Goal: Task Accomplishment & Management: Use online tool/utility

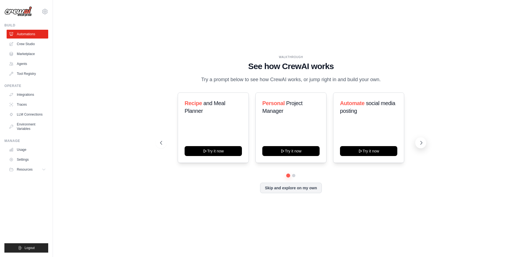
click at [421, 145] on icon at bounding box center [422, 143] width 6 height 6
click at [291, 187] on button "Skip and explore on my own" at bounding box center [290, 188] width 61 height 10
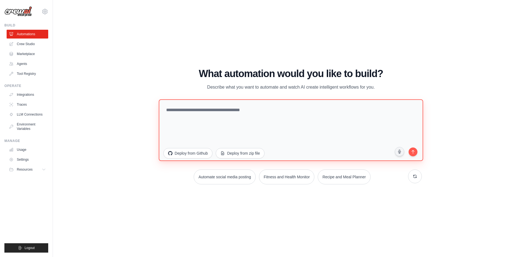
click at [190, 119] on textarea at bounding box center [291, 131] width 265 height 62
paste textarea "**********"
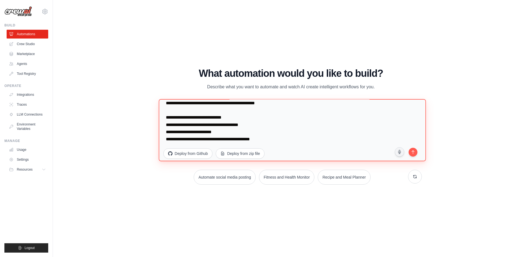
scroll to position [222, 0]
type textarea "**********"
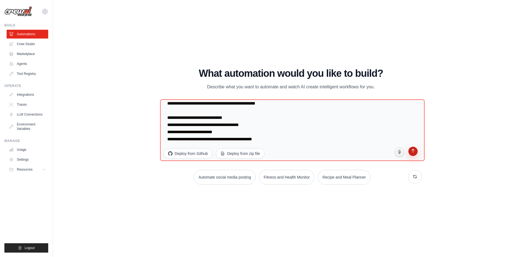
click at [412, 147] on button "submit" at bounding box center [413, 152] width 10 height 10
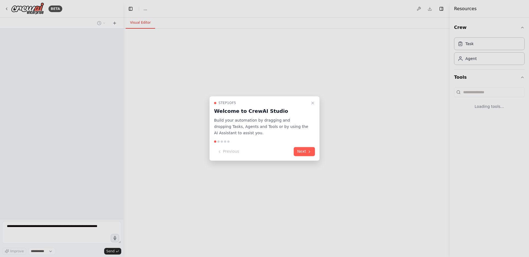
select select "****"
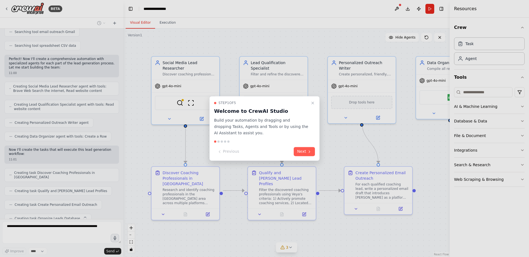
scroll to position [326, 0]
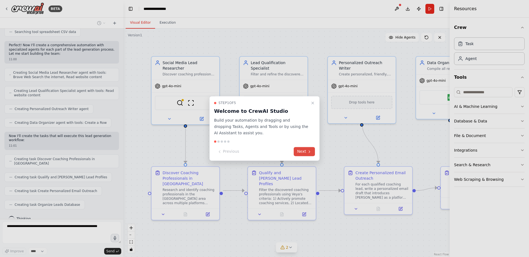
click at [304, 151] on button "Next" at bounding box center [304, 151] width 21 height 9
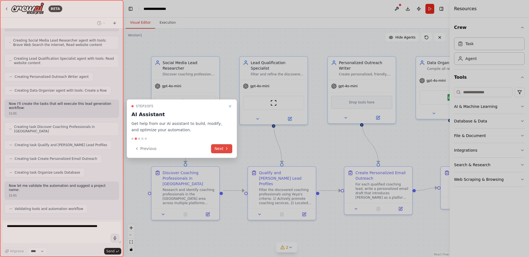
scroll to position [372, 0]
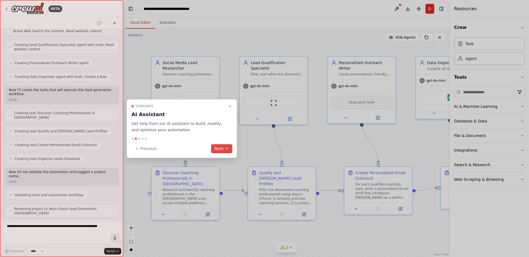
click at [221, 148] on button "Next" at bounding box center [221, 148] width 21 height 9
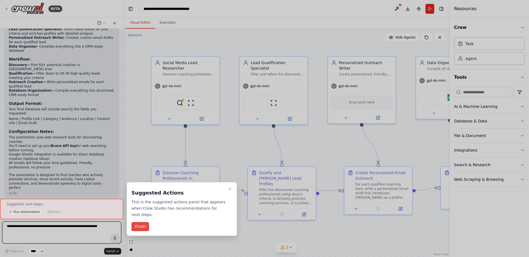
scroll to position [615, 0]
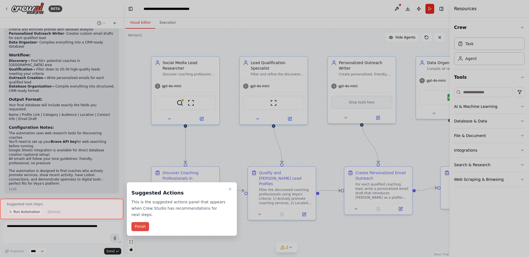
click at [139, 227] on button "Finish" at bounding box center [141, 226] width 18 height 9
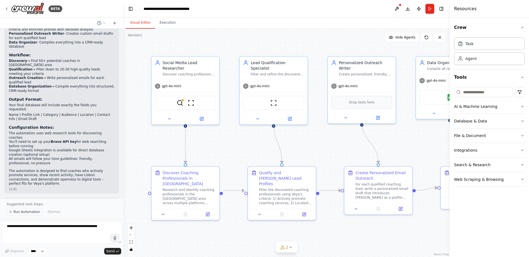
click at [28, 212] on span "Run Automation" at bounding box center [27, 212] width 27 height 4
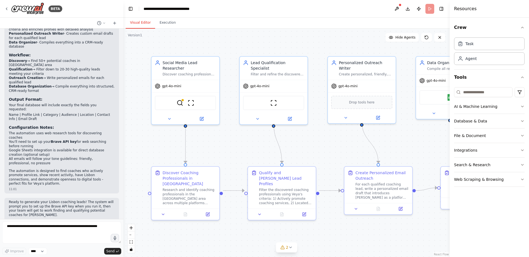
scroll to position [594, 0]
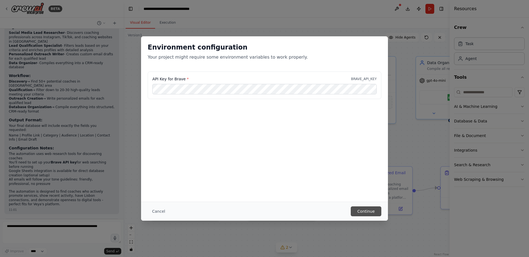
click at [362, 212] on button "Continue" at bounding box center [366, 212] width 31 height 10
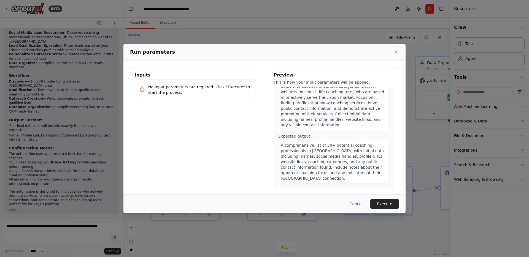
scroll to position [85, 0]
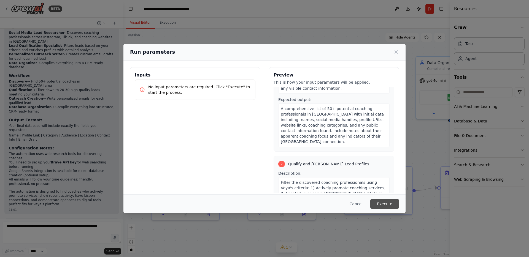
click at [388, 203] on button "Execute" at bounding box center [385, 204] width 29 height 10
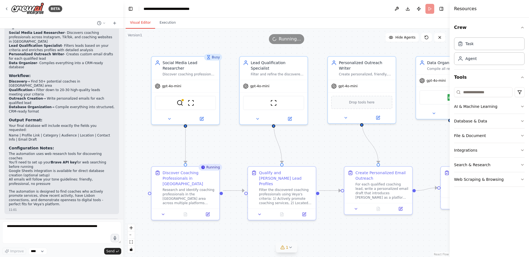
click at [289, 248] on icon at bounding box center [290, 248] width 4 height 4
click at [344, 234] on button at bounding box center [347, 233] width 9 height 7
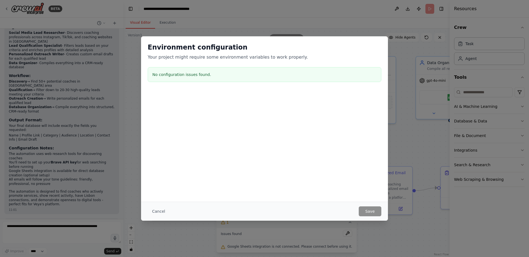
click at [198, 140] on div at bounding box center [264, 118] width 247 height 55
click at [160, 212] on button "Cancel" at bounding box center [159, 212] width 22 height 10
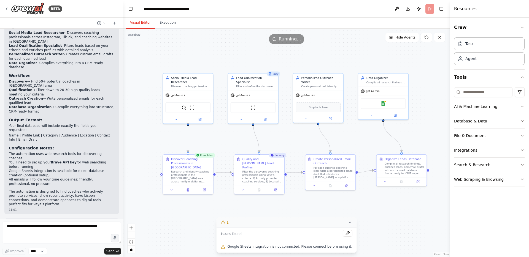
drag, startPoint x: 380, startPoint y: 138, endPoint x: 346, endPoint y: 132, distance: 34.9
click at [346, 132] on div ".deletable-edge-delete-btn { width: 20px; height: 20px; border: 0px solid #ffff…" at bounding box center [287, 143] width 326 height 229
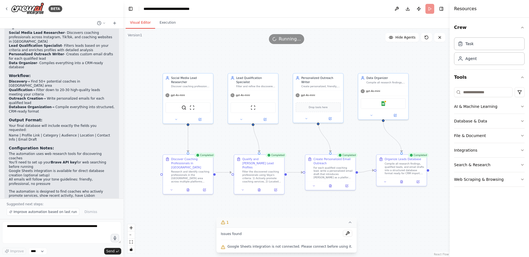
scroll to position [615, 0]
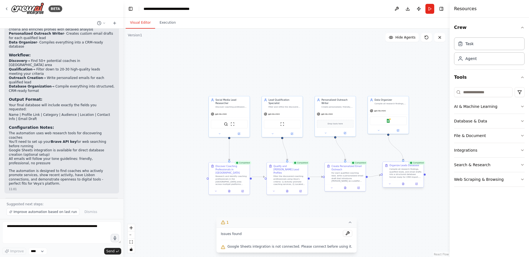
click at [408, 175] on div "Compile all research findings, qualified leads, and email drafts into a structu…" at bounding box center [406, 173] width 32 height 10
click at [344, 235] on button at bounding box center [347, 233] width 9 height 7
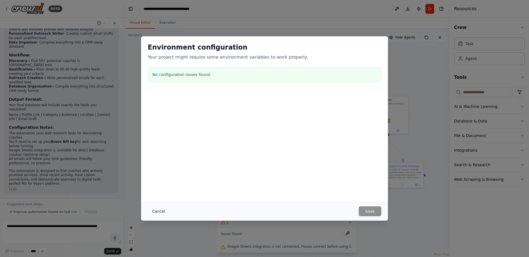
click at [162, 210] on button "Cancel" at bounding box center [159, 212] width 22 height 10
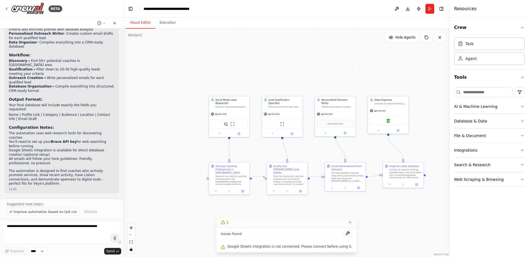
click at [427, 73] on div ".deletable-edge-delete-btn { width: 20px; height: 20px; border: 0px solid #ffff…" at bounding box center [287, 143] width 326 height 229
click at [398, 9] on button at bounding box center [397, 9] width 9 height 10
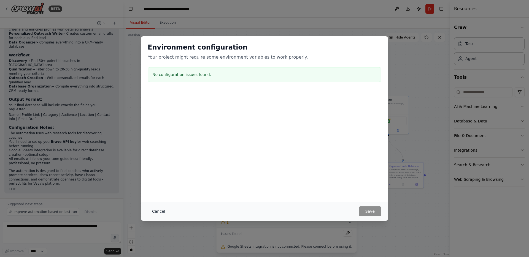
click at [157, 209] on button "Cancel" at bounding box center [159, 212] width 22 height 10
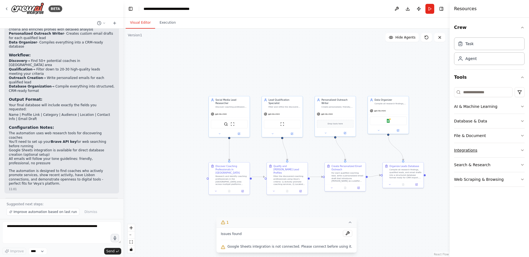
click at [473, 150] on button "Integrations" at bounding box center [489, 150] width 71 height 14
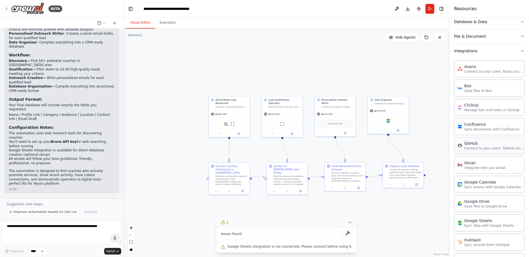
scroll to position [103, 0]
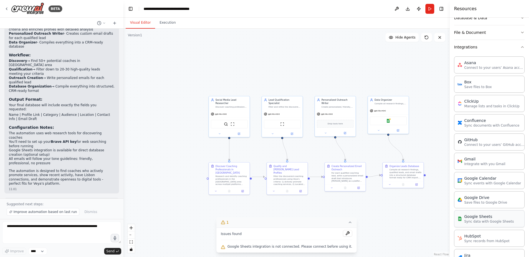
click at [490, 223] on p "Sync data with Google Sheets" at bounding box center [490, 222] width 50 height 4
click at [479, 220] on p "Sync data with Google Sheets" at bounding box center [490, 222] width 50 height 4
click at [392, 124] on div "Google Sheets" at bounding box center [388, 120] width 37 height 9
click at [390, 121] on img at bounding box center [389, 120] width 4 height 4
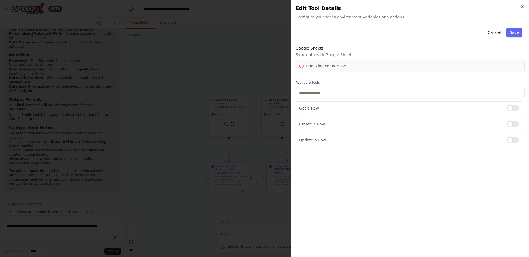
click at [390, 121] on body "BETA You are a team of specialized AI agents working together to automate lead …" at bounding box center [264, 128] width 529 height 257
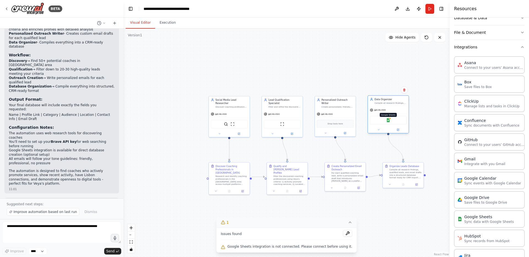
click at [390, 121] on img at bounding box center [389, 120] width 4 height 4
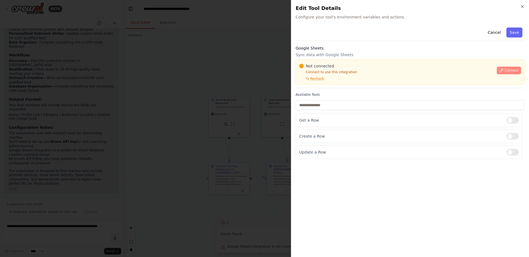
click at [509, 70] on span "Connect" at bounding box center [512, 70] width 14 height 4
click at [504, 72] on button "Connect" at bounding box center [509, 71] width 24 height 8
click at [319, 81] on span "Recheck" at bounding box center [317, 79] width 14 height 4
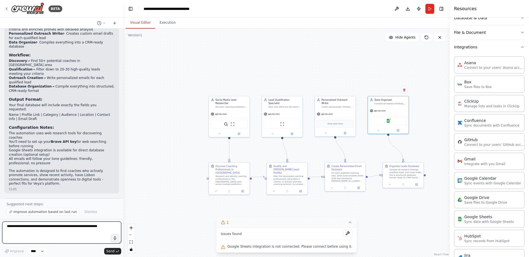
click at [39, 229] on textarea at bounding box center [61, 233] width 119 height 22
type textarea "**********"
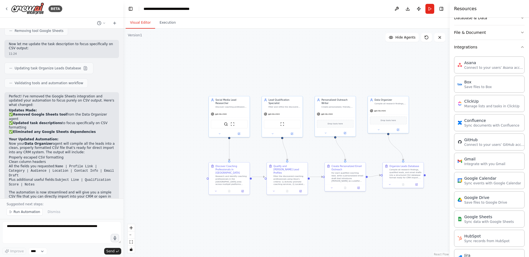
scroll to position [933, 0]
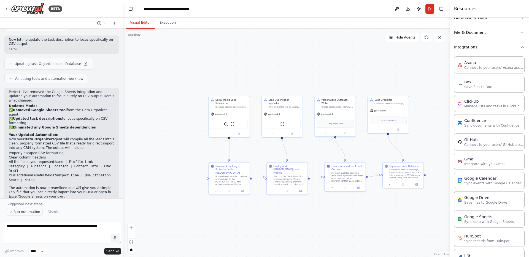
click at [32, 212] on span "Run Automation" at bounding box center [27, 212] width 27 height 4
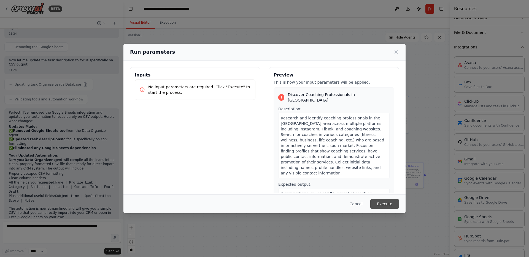
click at [389, 207] on button "Execute" at bounding box center [385, 204] width 29 height 10
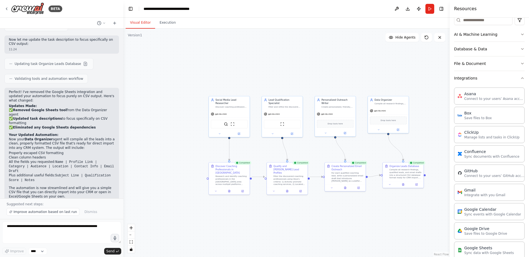
scroll to position [72, 0]
click at [488, 50] on button "Database & Data" at bounding box center [489, 49] width 71 height 14
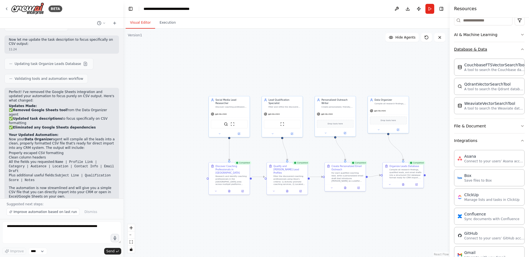
click at [488, 50] on button "Database & Data" at bounding box center [489, 49] width 71 height 14
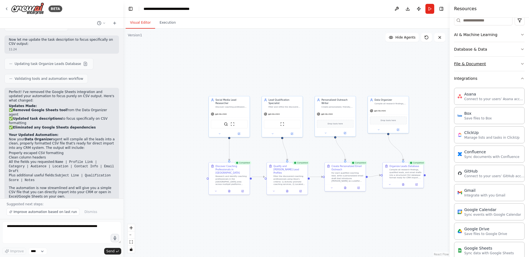
click at [487, 63] on button "File & Document" at bounding box center [489, 64] width 71 height 14
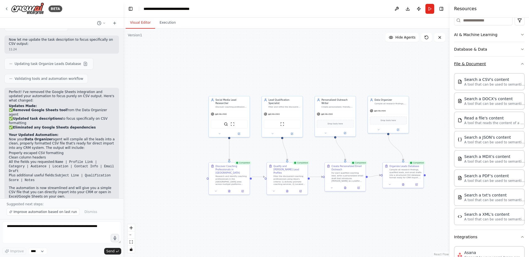
click at [487, 63] on button "File & Document" at bounding box center [489, 64] width 71 height 14
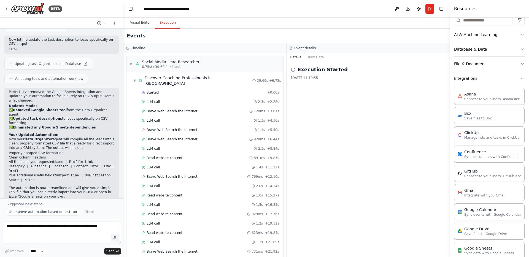
click at [160, 25] on button "Execution" at bounding box center [167, 23] width 25 height 12
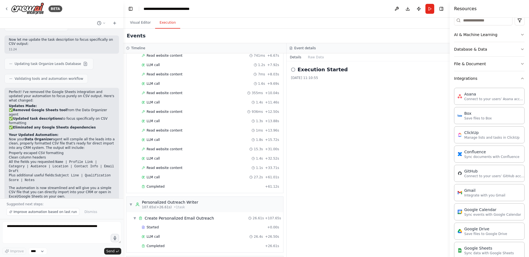
scroll to position [443, 0]
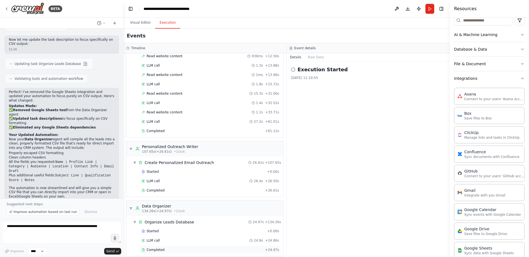
click at [159, 248] on span "Completed" at bounding box center [156, 250] width 18 height 4
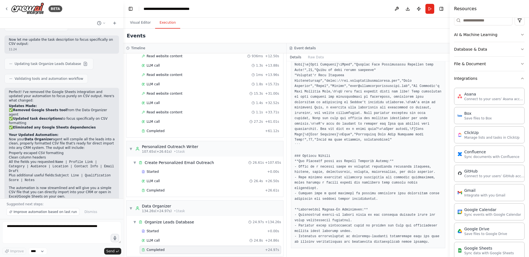
scroll to position [635, 0]
click at [477, 62] on button "File & Document" at bounding box center [489, 64] width 71 height 14
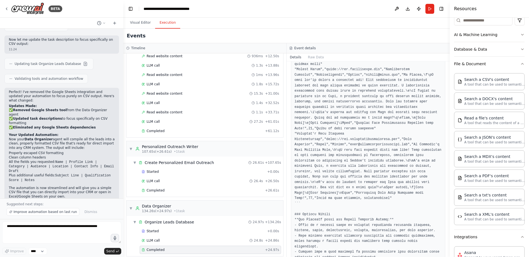
scroll to position [541, 0]
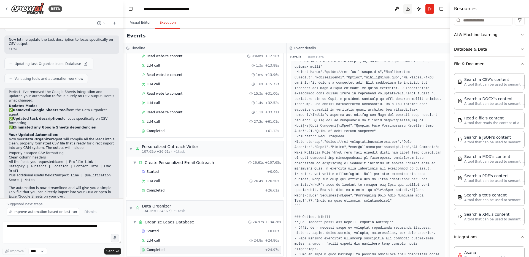
click at [408, 9] on button "Download" at bounding box center [408, 9] width 9 height 10
click at [142, 23] on button "Visual Editor" at bounding box center [140, 23] width 29 height 12
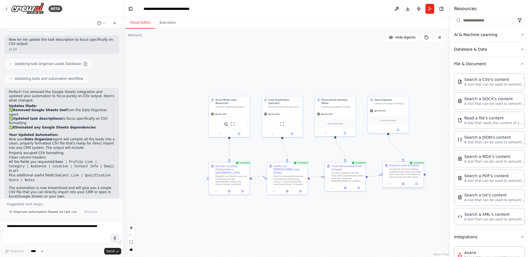
click at [405, 173] on div "Compile all research findings, qualified leads, and email drafts into a structu…" at bounding box center [406, 173] width 32 height 10
click at [403, 185] on icon at bounding box center [403, 185] width 1 height 0
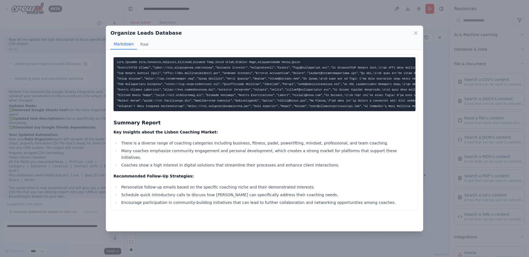
drag, startPoint x: 158, startPoint y: 101, endPoint x: 191, endPoint y: 101, distance: 32.5
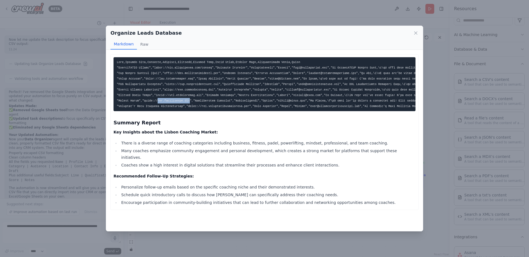
copy code "[DOMAIN_NAME]"
drag, startPoint x: 169, startPoint y: 95, endPoint x: 202, endPoint y: 95, distance: 33.4
copy code "[DOMAIN_NAME]"
drag, startPoint x: 166, startPoint y: 84, endPoint x: 219, endPoint y: 82, distance: 53.8
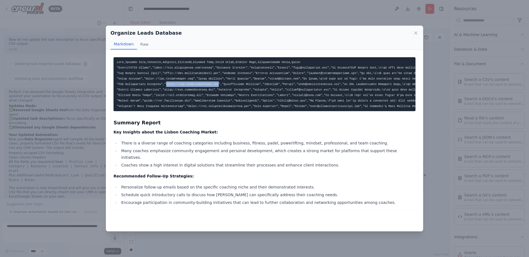
click at [219, 82] on pre at bounding box center [265, 84] width 302 height 54
copy code "[URL][DOMAIN_NAME]"
click at [415, 33] on icon at bounding box center [416, 33] width 3 height 3
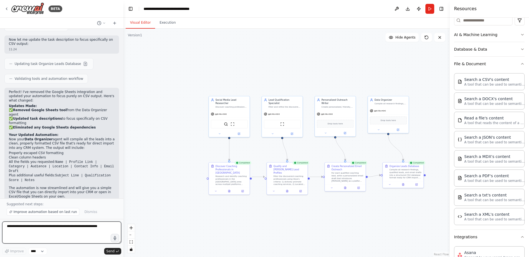
click at [80, 230] on textarea at bounding box center [61, 233] width 119 height 22
type textarea "**********"
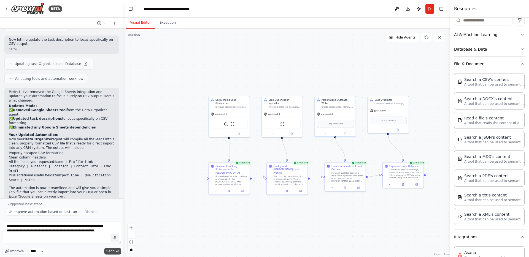
click at [112, 251] on span "Send" at bounding box center [110, 251] width 8 height 4
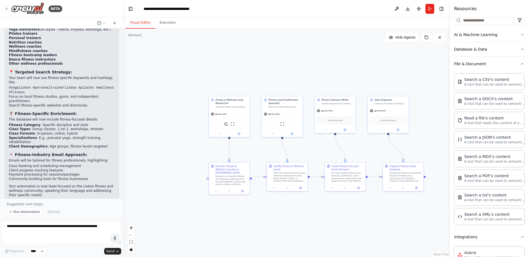
scroll to position [1387, 0]
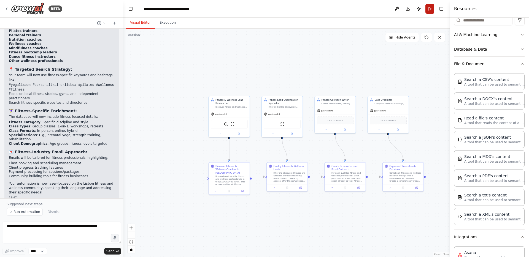
click at [431, 9] on button "Run" at bounding box center [430, 9] width 9 height 10
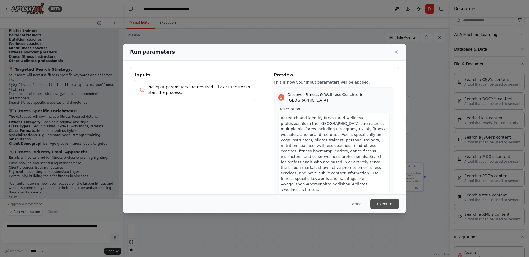
click at [389, 203] on button "Execute" at bounding box center [385, 204] width 29 height 10
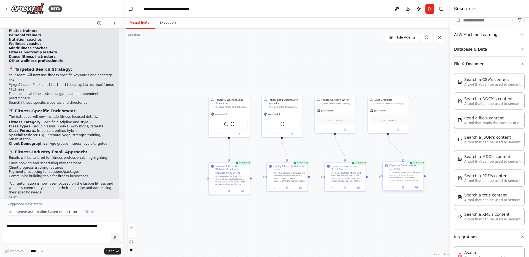
click at [397, 176] on div "Compile all fitness and wellness research findings into a structured CSV databa…" at bounding box center [406, 176] width 32 height 10
click at [392, 188] on icon at bounding box center [391, 187] width 3 height 3
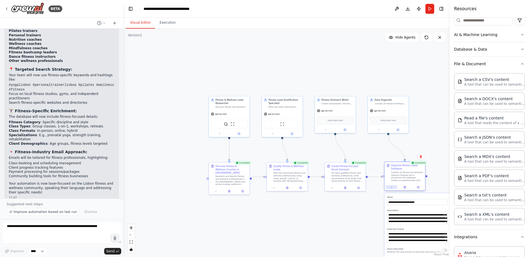
click at [392, 188] on icon at bounding box center [391, 187] width 3 height 3
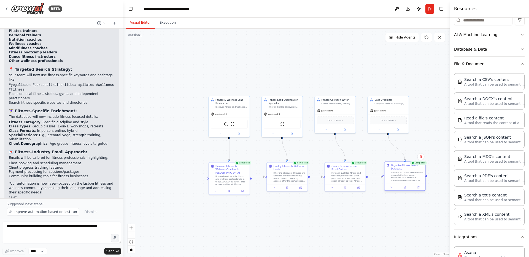
click at [396, 177] on div "Compile all fitness and wellness research findings into a structured CSV databa…" at bounding box center [407, 176] width 32 height 10
click at [406, 187] on icon at bounding box center [405, 187] width 2 height 2
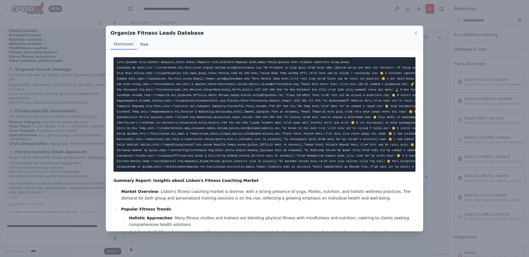
click at [141, 45] on button "Raw" at bounding box center [144, 44] width 15 height 10
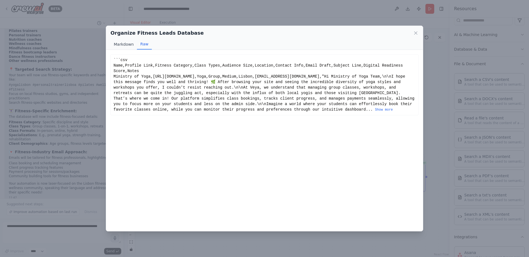
click at [125, 43] on button "Markdown" at bounding box center [124, 44] width 26 height 10
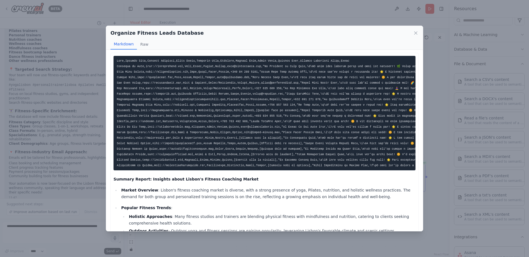
scroll to position [0, 0]
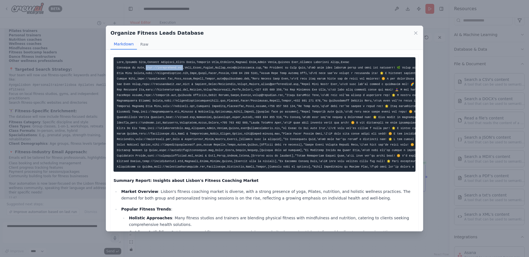
drag, startPoint x: 146, startPoint y: 68, endPoint x: 184, endPoint y: 68, distance: 37.5
copy code "[URL][DOMAIN_NAME]"
drag, startPoint x: 146, startPoint y: 74, endPoint x: 189, endPoint y: 73, distance: 43.6
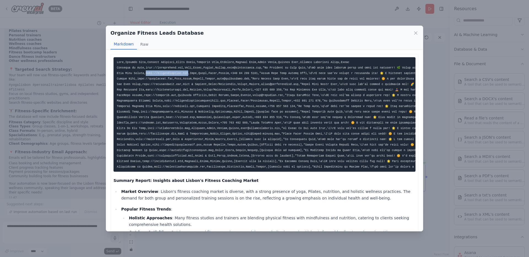
copy code "ttp://[DOMAIN_NAME],"
drag, startPoint x: 116, startPoint y: 73, endPoint x: 144, endPoint y: 73, distance: 28.1
click at [144, 73] on pre at bounding box center [265, 114] width 302 height 115
copy code "oga Room [GEOGRAPHIC_DATA],"
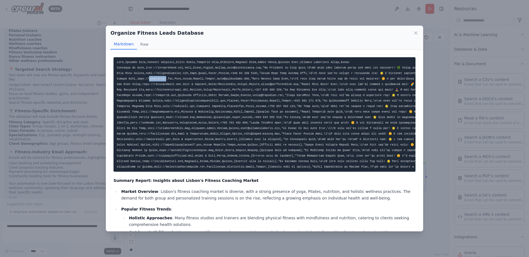
drag, startPoint x: 137, startPoint y: 79, endPoint x: 173, endPoint y: 78, distance: 35.8
copy code "tp://[DOMAIN_NAME],Y"
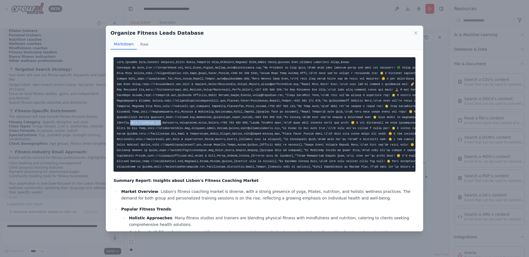
drag, startPoint x: 130, startPoint y: 123, endPoint x: 161, endPoint y: 123, distance: 30.9
copy code "[DOMAIN_NAME],Nutrition"
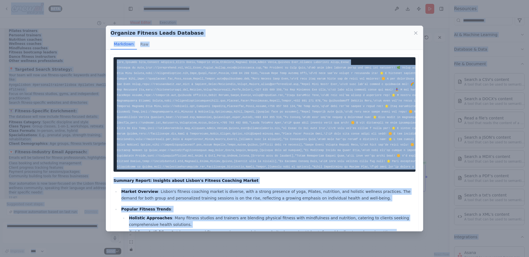
click at [212, 125] on pre at bounding box center [265, 114] width 302 height 115
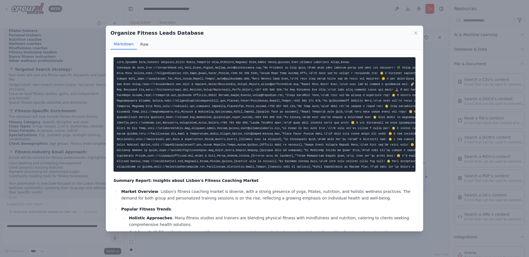
click at [146, 45] on button "Raw" at bounding box center [144, 44] width 15 height 10
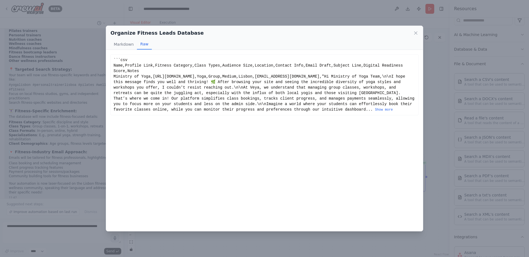
click at [143, 81] on div "```csv Name,Profile Link,Fitness Category,Class Types,Audience Size,Location,Co…" at bounding box center [265, 84] width 302 height 55
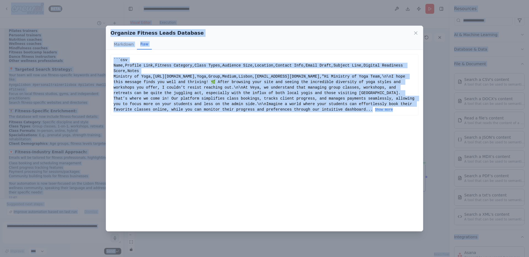
click at [143, 81] on div "```csv Name,Profile Link,Fitness Category,Class Types,Audience Size,Location,Co…" at bounding box center [265, 84] width 302 height 55
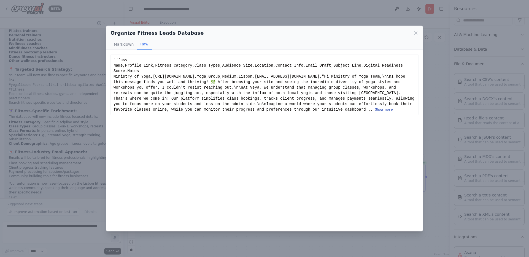
click at [375, 108] on button "Show more" at bounding box center [384, 110] width 18 height 4
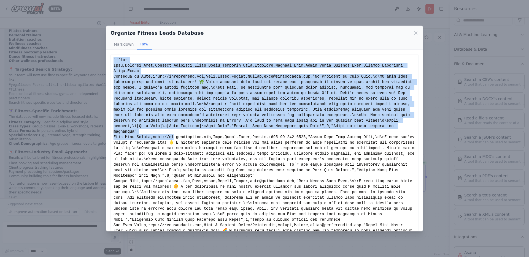
drag, startPoint x: 114, startPoint y: 59, endPoint x: 174, endPoint y: 138, distance: 98.9
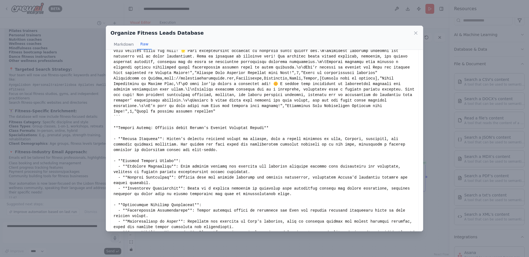
scroll to position [760, 0]
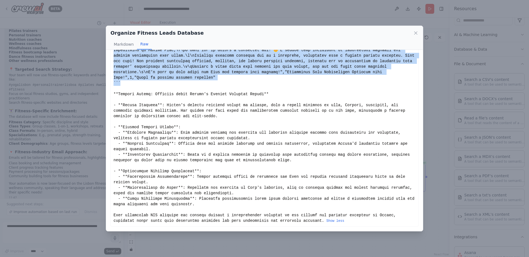
copy div "```lor Ipsu,Dolorsi Amet,Consect Adipisci,Elits Doeiu,Temporin Utla,Etdolore,Ma…"
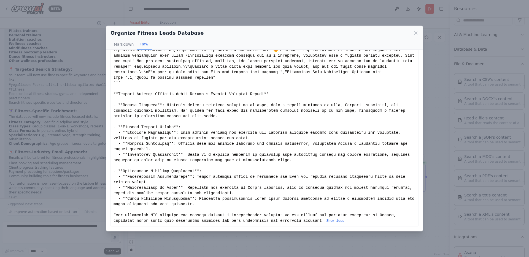
click at [419, 34] on div "Organize Fitness Leads Database Markdown Raw" at bounding box center [264, 38] width 317 height 24
click at [415, 34] on icon at bounding box center [416, 33] width 6 height 6
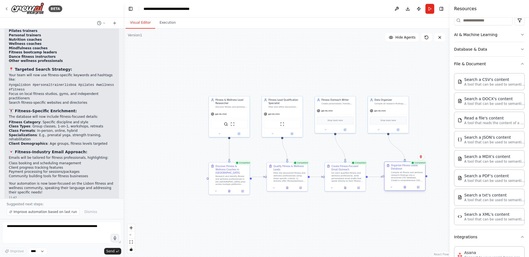
click at [409, 174] on div "Compile all fitness and wellness research findings into a structured CSV databa…" at bounding box center [407, 176] width 32 height 10
click at [407, 187] on button at bounding box center [405, 188] width 14 height 4
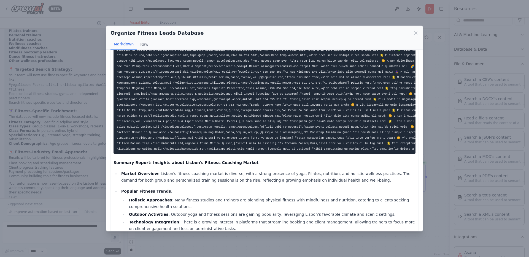
scroll to position [0, 0]
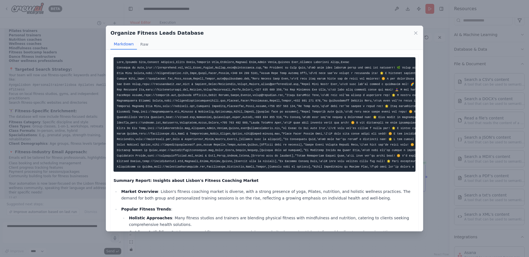
click at [120, 65] on pre at bounding box center [265, 114] width 302 height 115
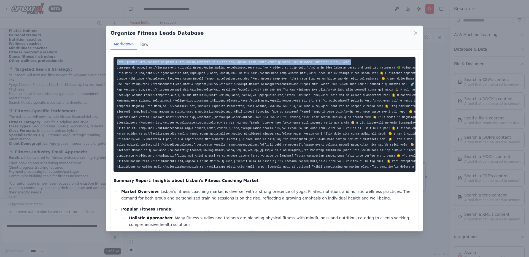
click at [120, 65] on pre at bounding box center [265, 114] width 302 height 115
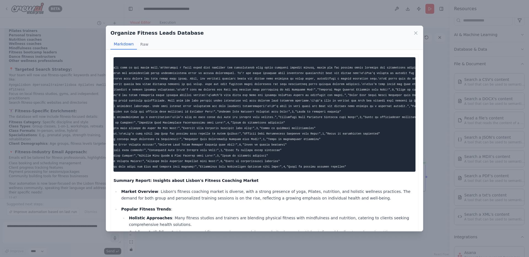
scroll to position [0, 1115]
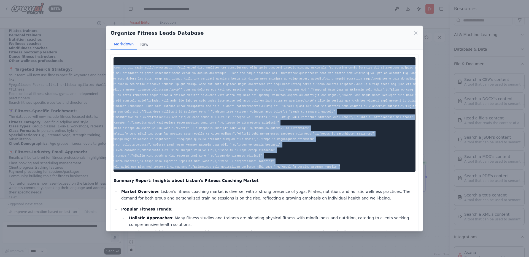
click at [355, 166] on pre at bounding box center [265, 114] width 302 height 115
copy div "Lore,Ipsumdo Sita,Consect Adipisci,Elits Doeiu,Temporin Utla,Etdolore,Magnaal E…"
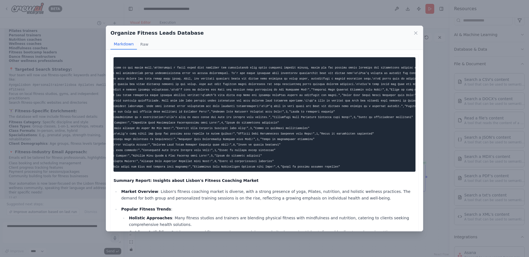
click at [194, 198] on p "Market Overview : Lisbon's fitness coaching market is diverse, with a strong pr…" at bounding box center [268, 195] width 294 height 13
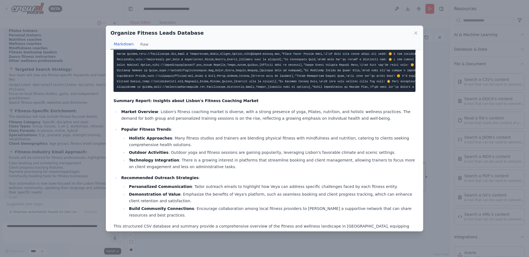
scroll to position [96, 0]
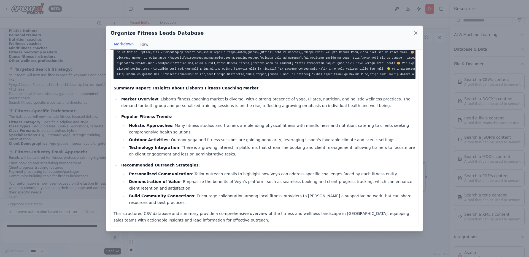
click at [417, 33] on icon at bounding box center [416, 33] width 6 height 6
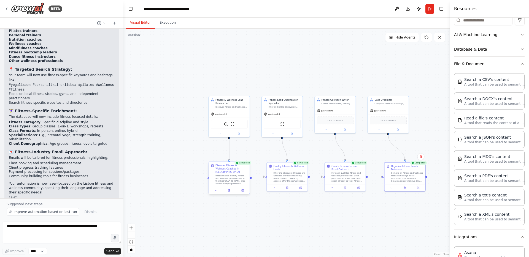
click at [228, 175] on div "Research and identify fitness and wellness professionals in the [GEOGRAPHIC_DAT…" at bounding box center [232, 180] width 32 height 10
click at [230, 190] on icon at bounding box center [230, 191] width 2 height 2
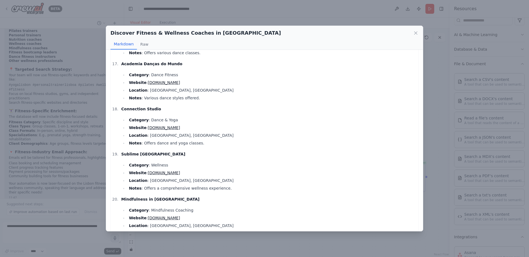
scroll to position [756, 0]
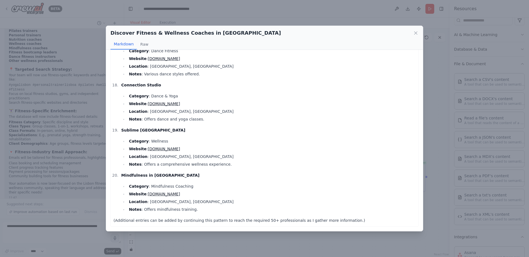
click at [355, 221] on p "(Additional entries can be added by continuing this pattern to reach the requir…" at bounding box center [265, 221] width 302 height 7
click at [418, 33] on icon at bounding box center [416, 33] width 6 height 6
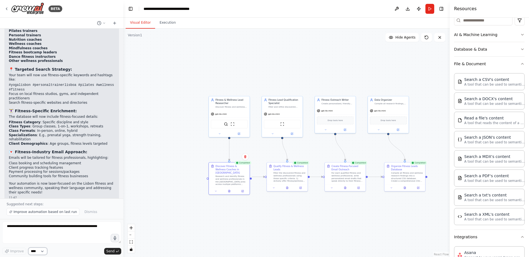
click at [46, 250] on select "****" at bounding box center [37, 251] width 19 height 7
click at [47, 212] on span "Improve automation based on last run" at bounding box center [45, 212] width 63 height 4
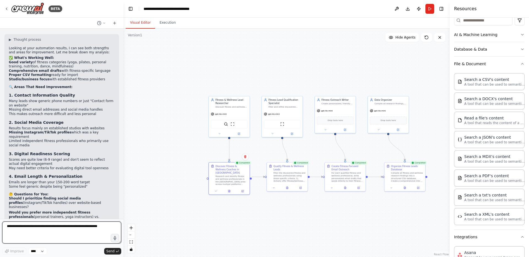
scroll to position [1625, 0]
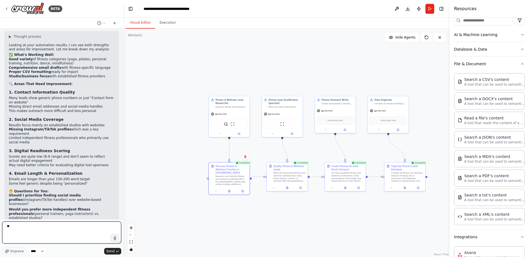
type textarea "*"
click at [20, 228] on textarea "**********" at bounding box center [61, 233] width 119 height 22
click at [19, 228] on textarea "**********" at bounding box center [61, 233] width 119 height 22
click at [73, 228] on textarea "**********" at bounding box center [61, 233] width 119 height 22
click at [82, 232] on textarea "**********" at bounding box center [61, 233] width 119 height 22
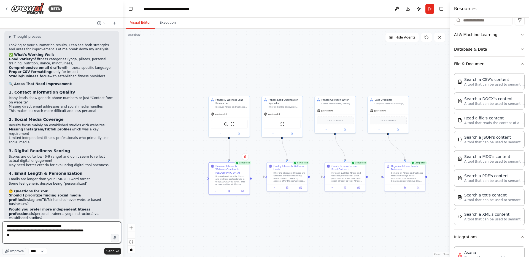
click at [45, 236] on textarea "**********" at bounding box center [61, 233] width 119 height 22
type textarea "**********"
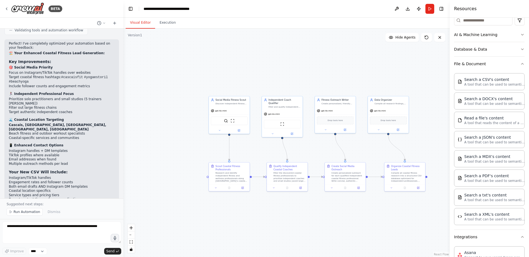
scroll to position [2048, 0]
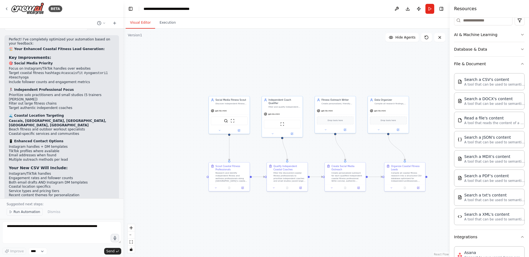
click at [20, 211] on span "Run Automation" at bounding box center [27, 212] width 27 height 4
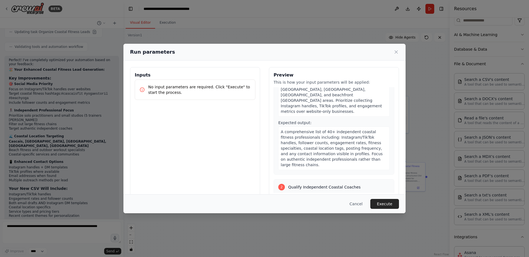
scroll to position [85, 0]
click at [380, 204] on button "Execute" at bounding box center [385, 204] width 29 height 10
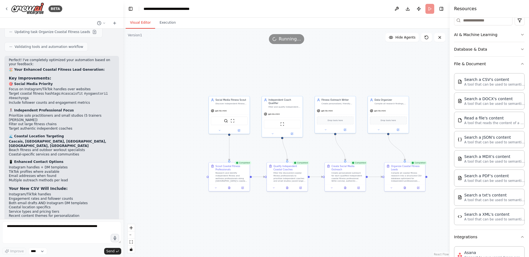
scroll to position [2048, 0]
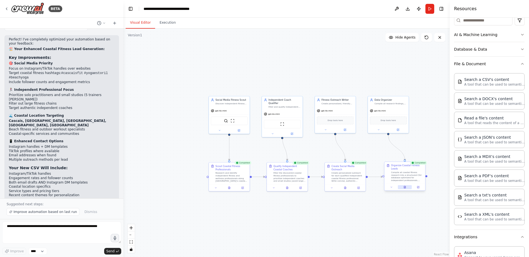
click at [406, 187] on icon at bounding box center [405, 187] width 2 height 2
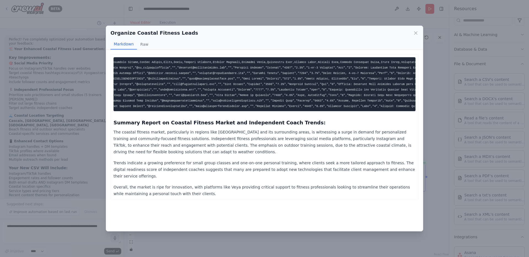
scroll to position [0, 0]
click at [417, 34] on icon at bounding box center [416, 33] width 3 height 3
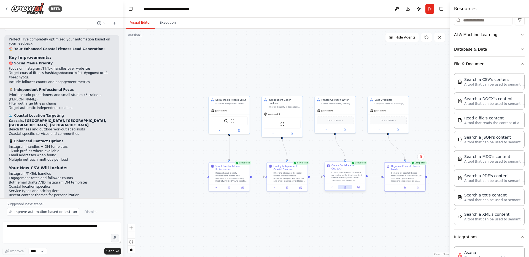
click at [346, 189] on button at bounding box center [345, 188] width 14 height 4
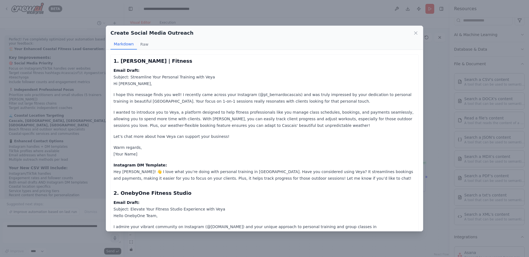
click at [419, 32] on div "Create Social Media Outreach Markdown Raw" at bounding box center [264, 38] width 317 height 24
click at [416, 32] on icon at bounding box center [416, 33] width 6 height 6
